Goal: Task Accomplishment & Management: Manage account settings

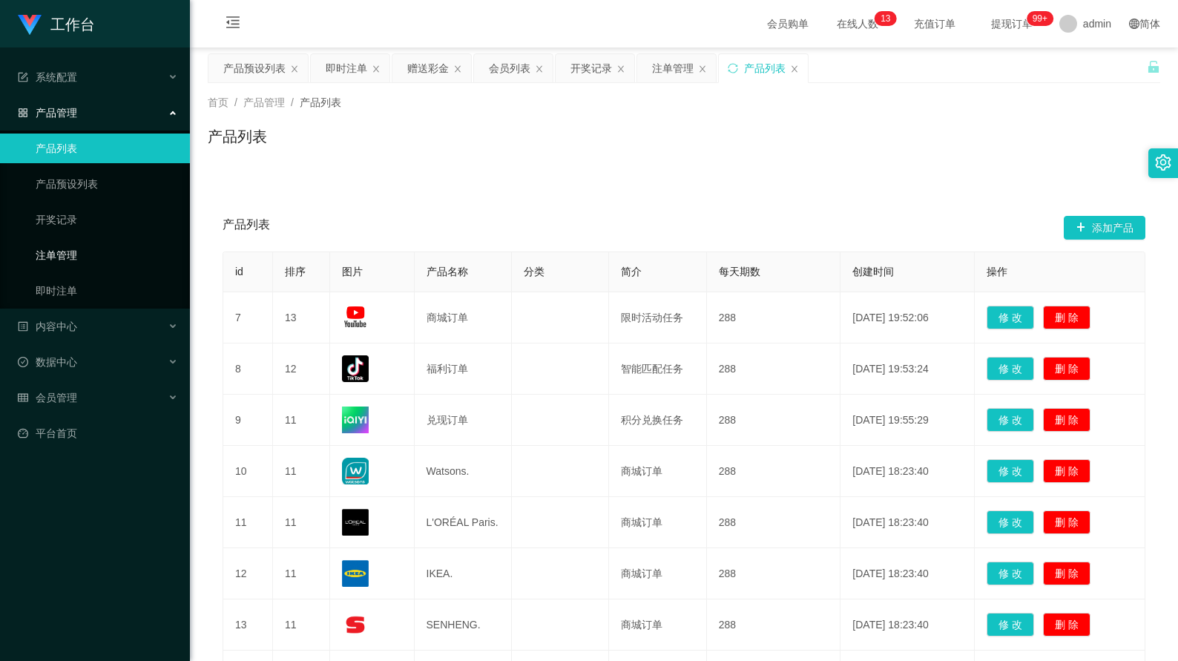
click at [82, 256] on link "注单管理" at bounding box center [107, 255] width 142 height 30
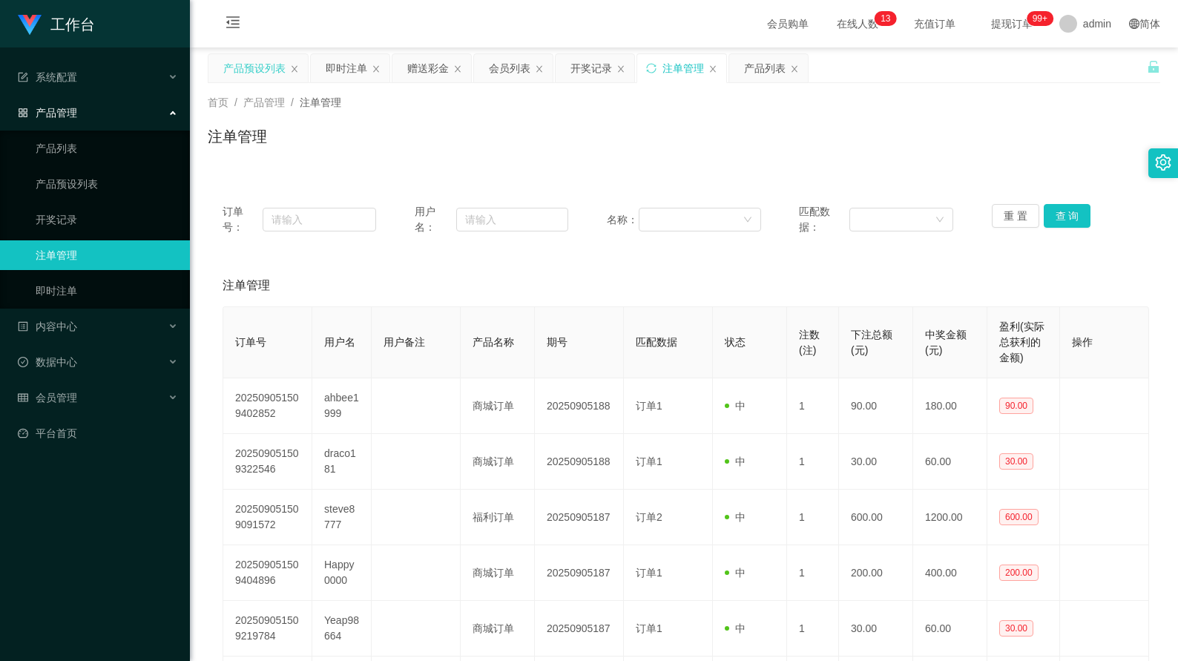
click at [262, 73] on div "产品预设列表" at bounding box center [254, 68] width 62 height 28
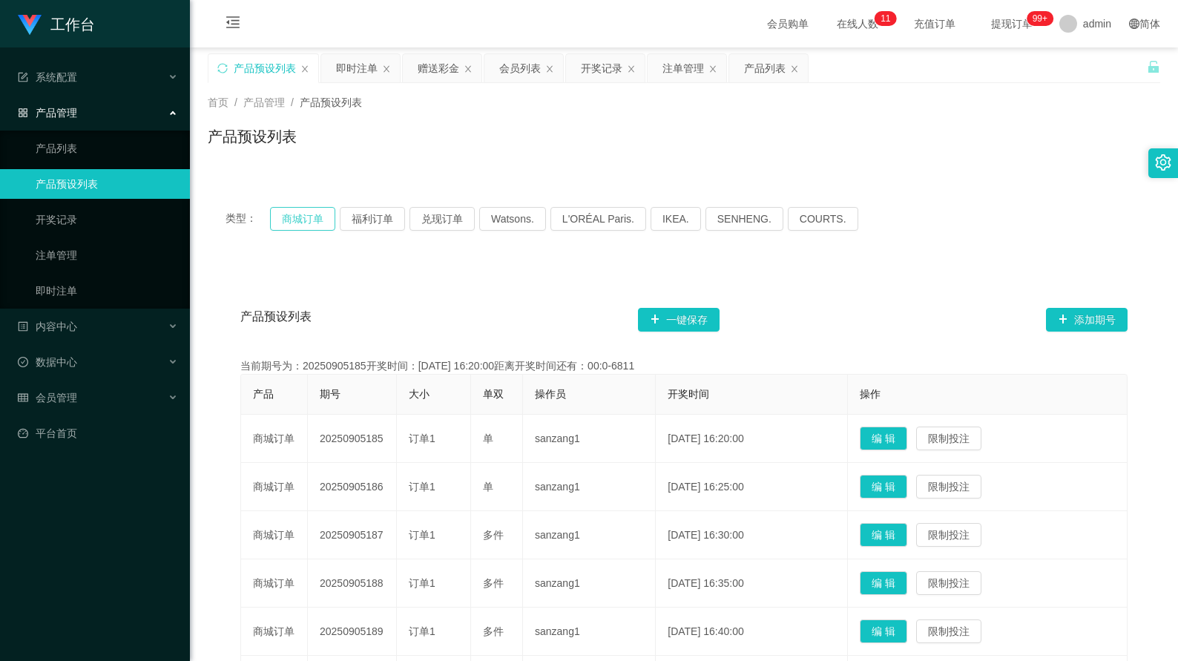
click at [296, 226] on button "商城订单" at bounding box center [302, 219] width 65 height 24
click at [373, 214] on button "福利订单" at bounding box center [372, 219] width 65 height 24
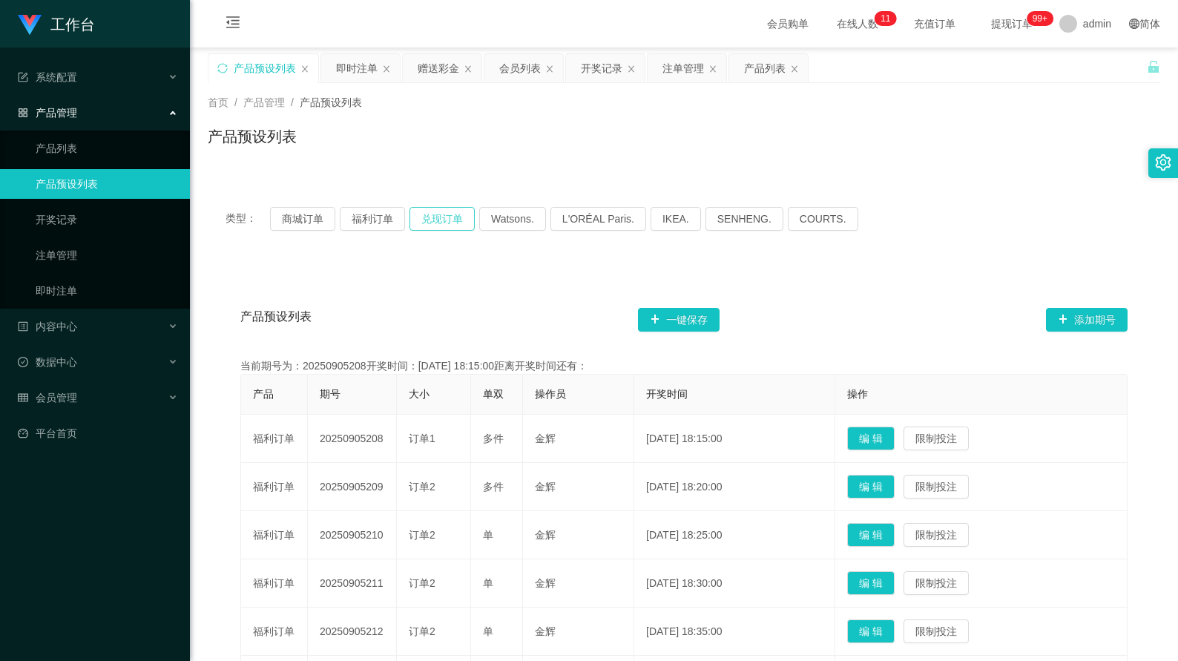
click at [470, 221] on button "兑现订单" at bounding box center [441, 219] width 65 height 24
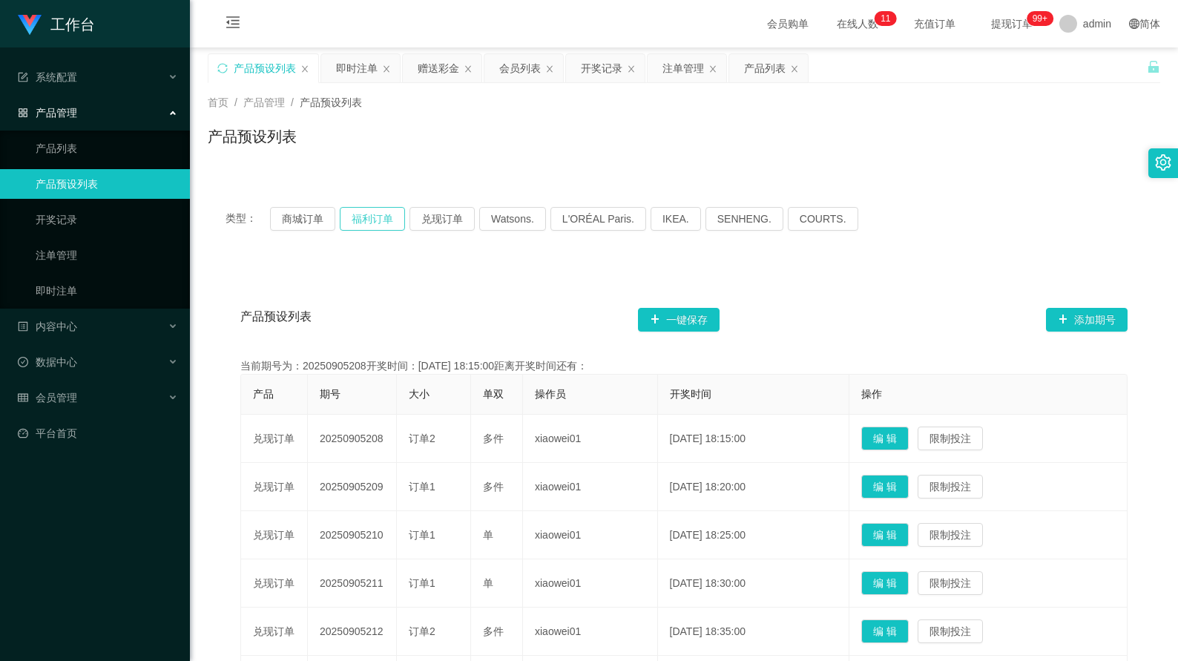
click at [391, 222] on button "福利订单" at bounding box center [372, 219] width 65 height 24
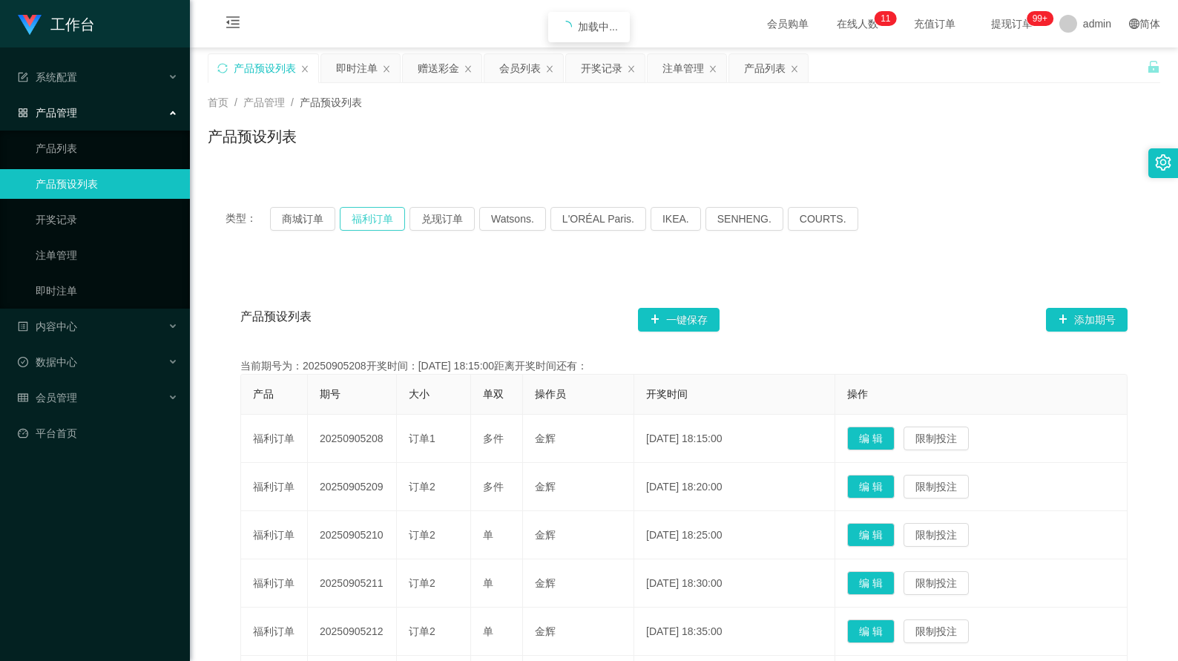
click at [342, 220] on button "福利订单" at bounding box center [372, 219] width 65 height 24
click at [329, 220] on button "商城订单" at bounding box center [302, 219] width 65 height 24
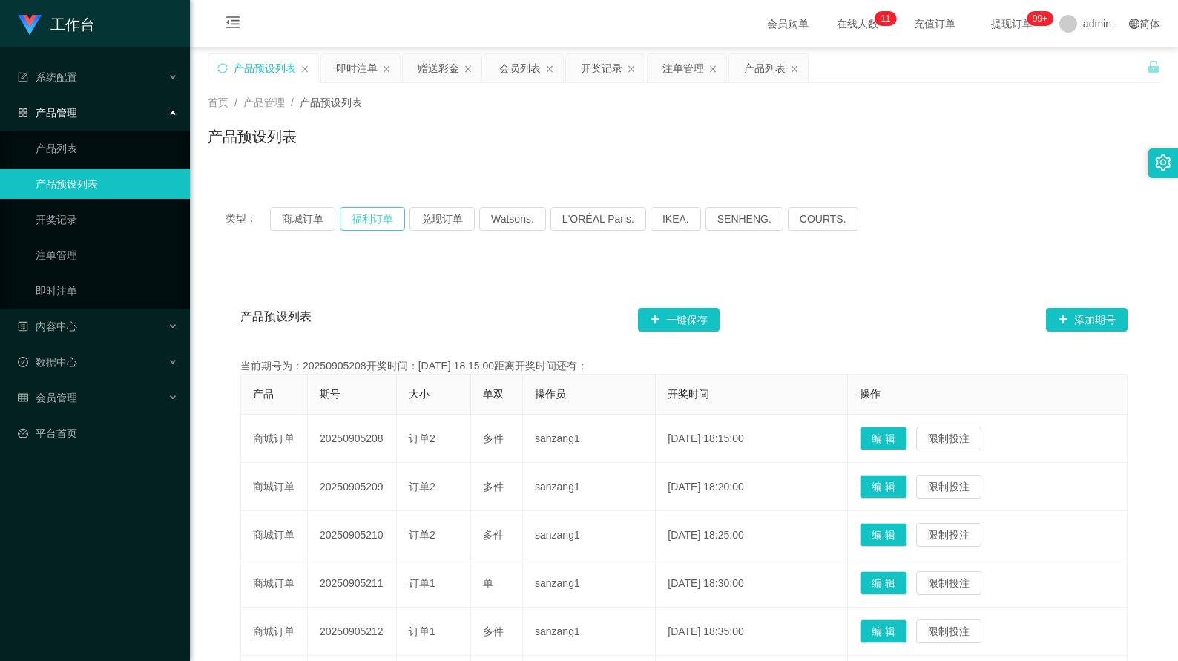
click at [365, 221] on button "福利订单" at bounding box center [372, 219] width 65 height 24
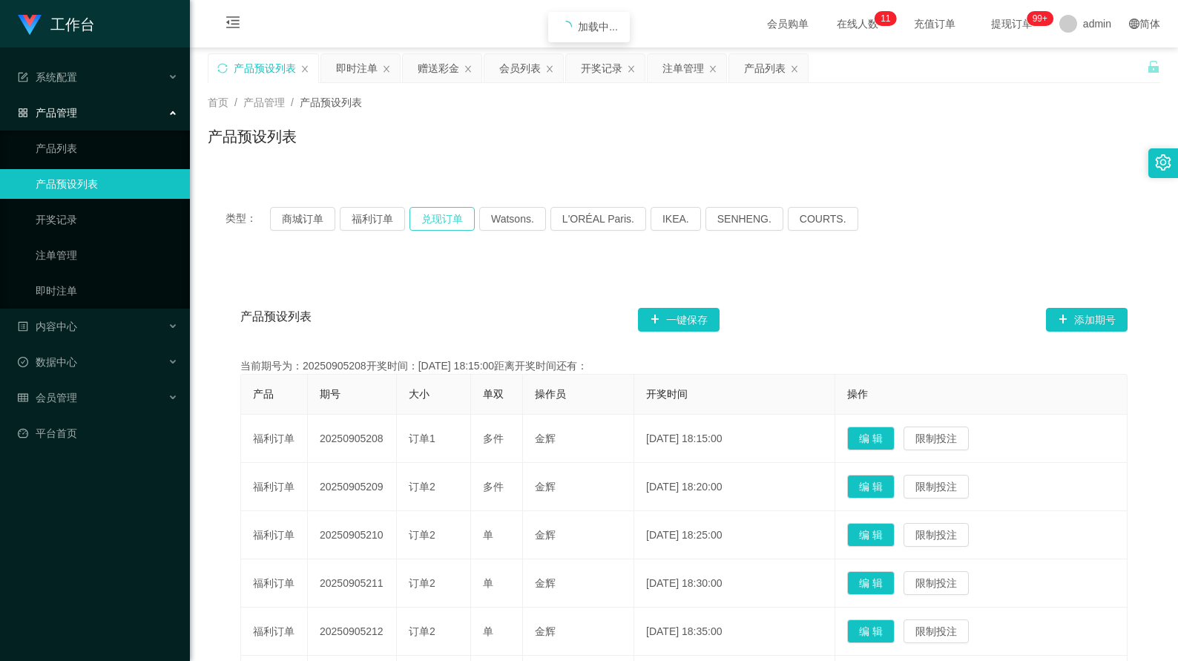
click at [444, 221] on button "兑现订单" at bounding box center [441, 219] width 65 height 24
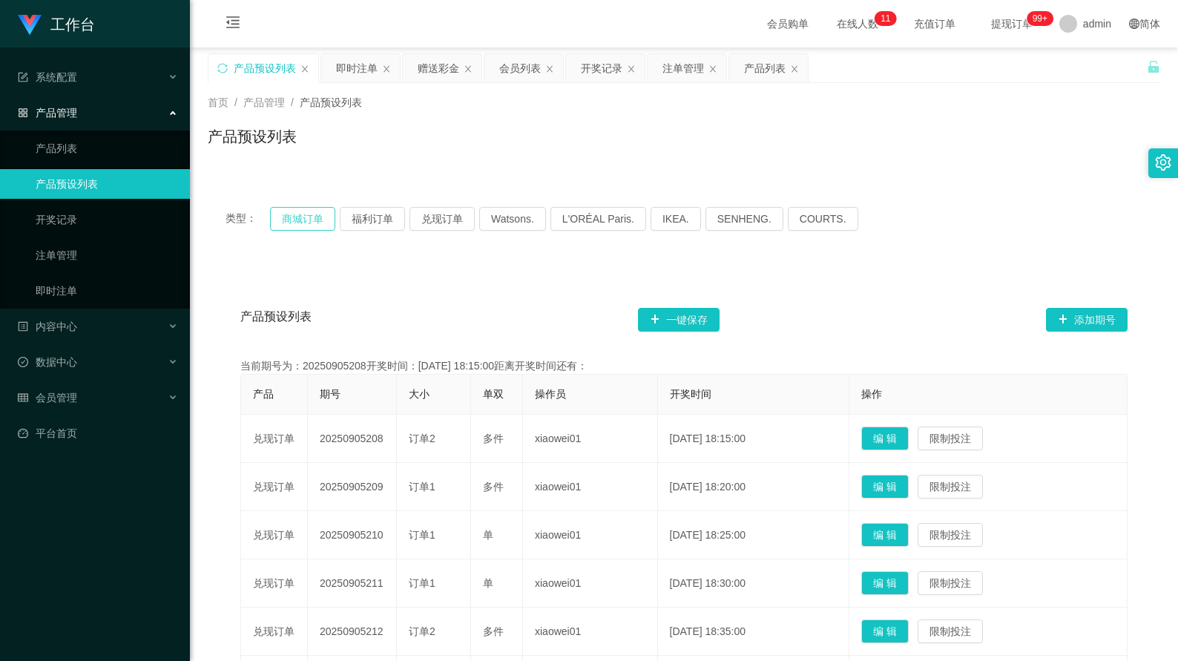
click at [323, 219] on button "商城订单" at bounding box center [302, 219] width 65 height 24
click at [358, 218] on button "福利订单" at bounding box center [372, 219] width 65 height 24
